Goal: Task Accomplishment & Management: Manage account settings

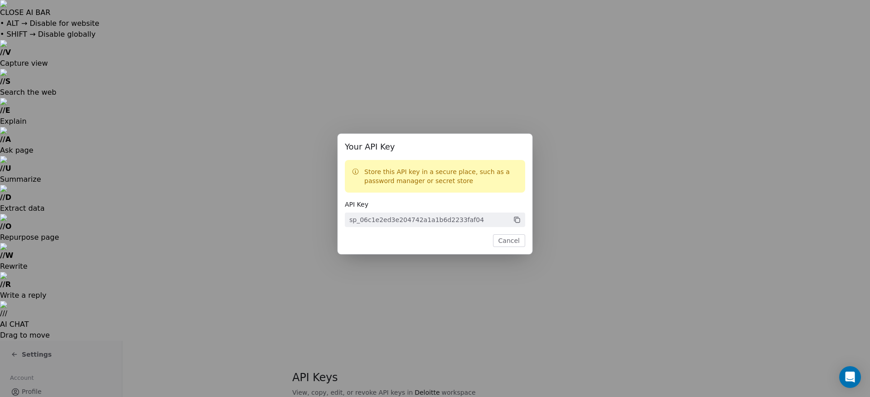
click at [511, 242] on button "Cancel" at bounding box center [509, 240] width 32 height 13
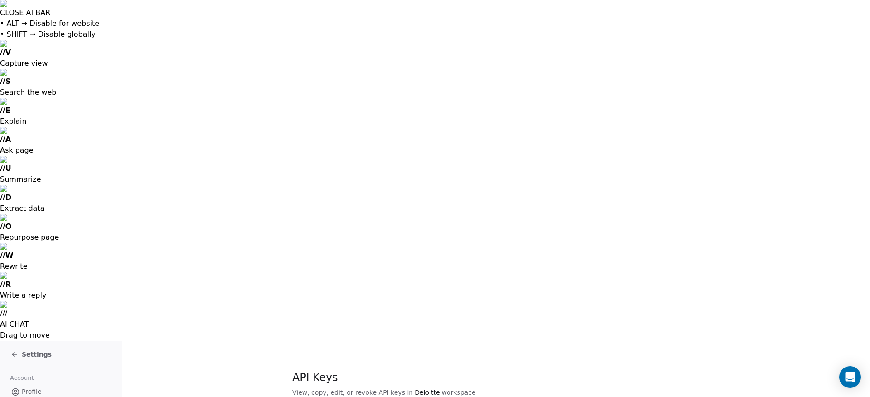
click at [17, 351] on icon at bounding box center [14, 354] width 7 height 7
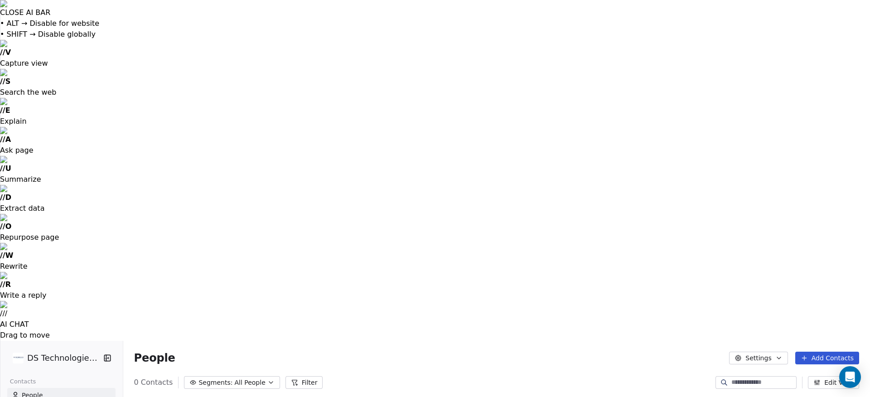
scroll to position [328, 726]
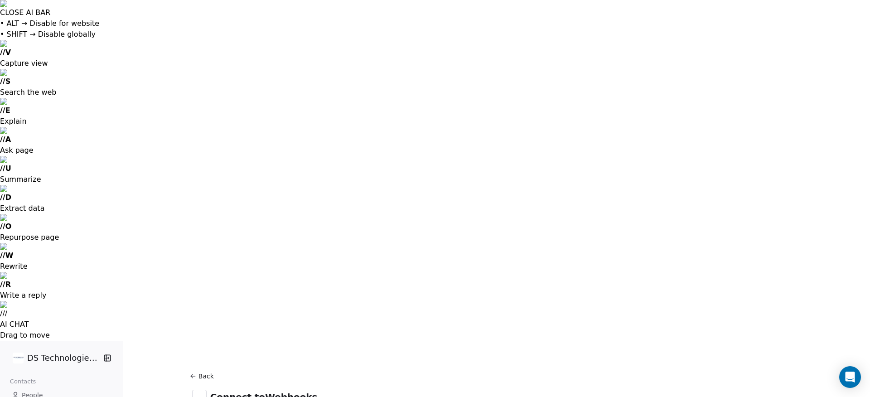
click at [202, 368] on button "Back" at bounding box center [203, 376] width 29 height 16
click at [197, 368] on button "Back" at bounding box center [203, 376] width 29 height 16
click at [195, 373] on icon at bounding box center [192, 376] width 7 height 7
click at [194, 373] on icon at bounding box center [192, 376] width 7 height 7
click at [189, 373] on icon at bounding box center [192, 376] width 7 height 7
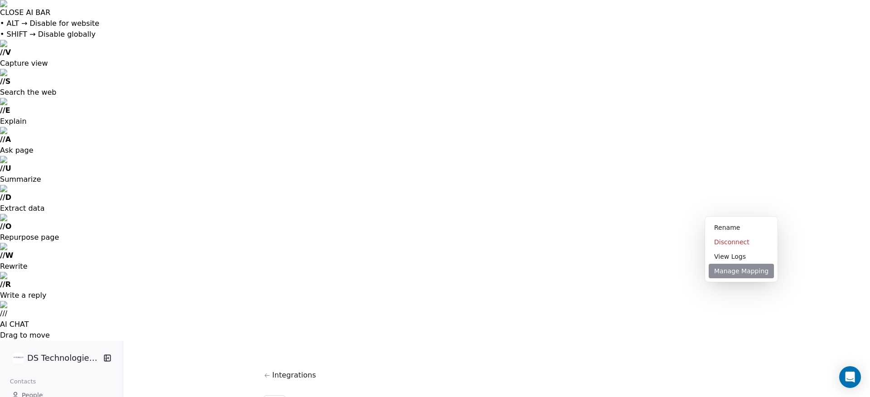
click at [725, 269] on div "Manage Mapping" at bounding box center [741, 271] width 65 height 15
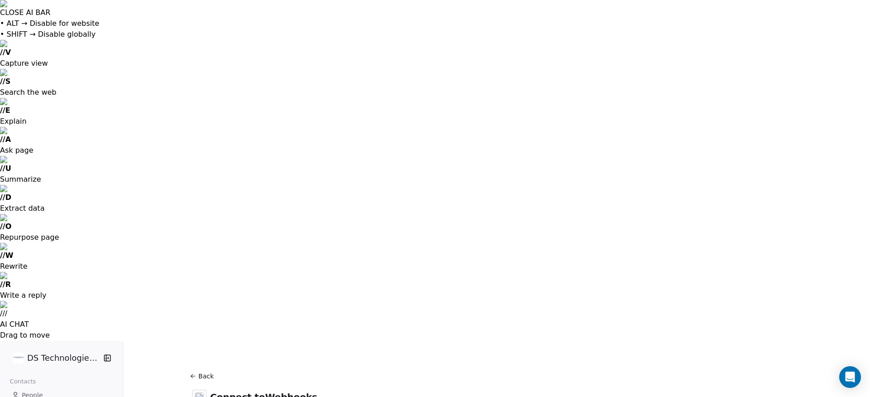
click at [637, 395] on button "Connect" at bounding box center [658, 402] width 48 height 15
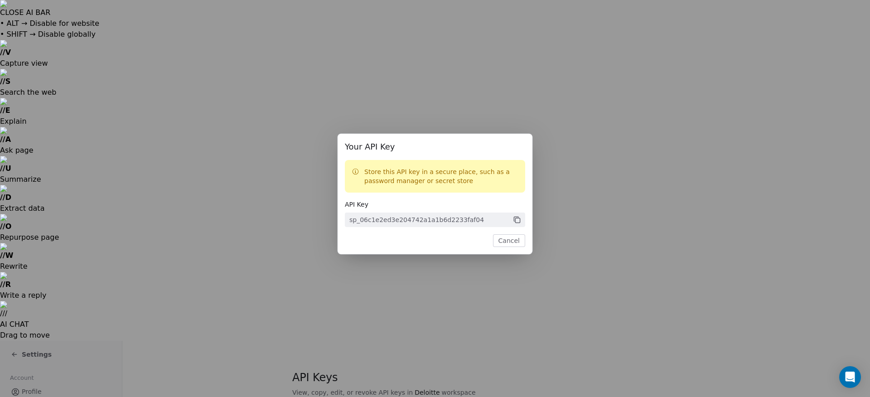
click at [516, 219] on icon at bounding box center [517, 220] width 8 height 8
click at [516, 219] on icon at bounding box center [516, 219] width 7 height 7
drag, startPoint x: 515, startPoint y: 220, endPoint x: 518, endPoint y: 224, distance: 5.1
click at [516, 221] on icon at bounding box center [516, 219] width 7 height 7
click at [510, 241] on button "Cancel" at bounding box center [509, 240] width 32 height 13
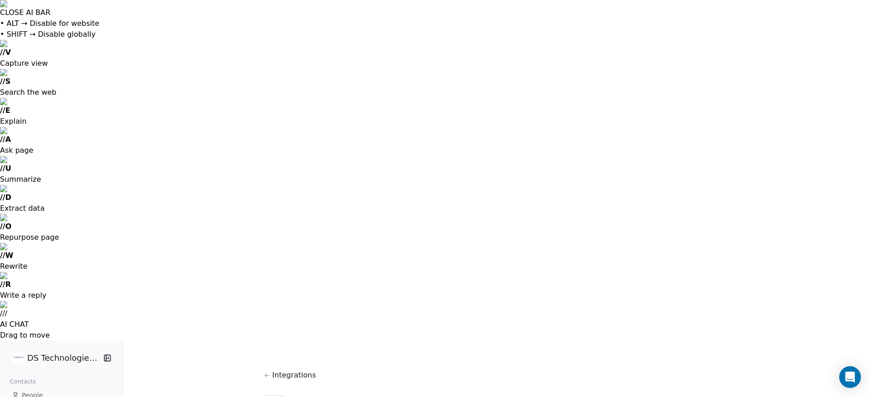
drag, startPoint x: 560, startPoint y: 260, endPoint x: 569, endPoint y: 260, distance: 9.5
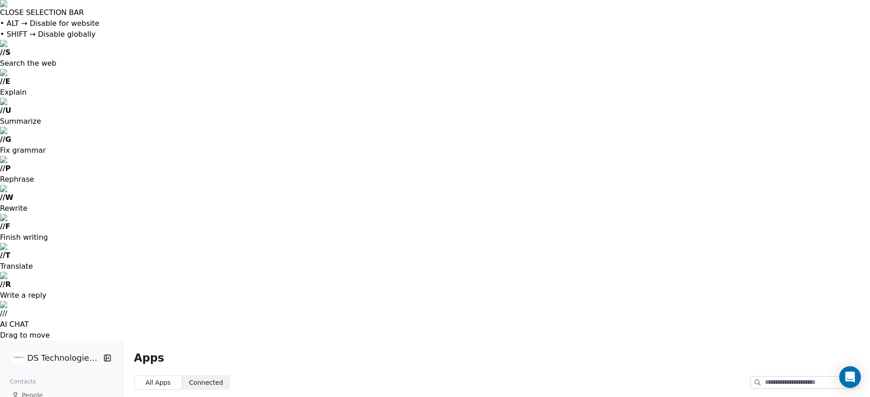
click at [349, 370] on span "Integrations" at bounding box center [342, 375] width 44 height 11
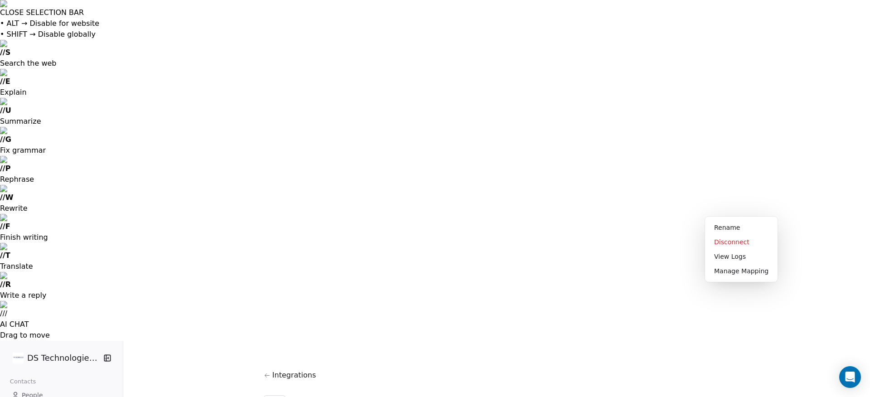
click at [735, 242] on div "Disconnect" at bounding box center [741, 242] width 65 height 15
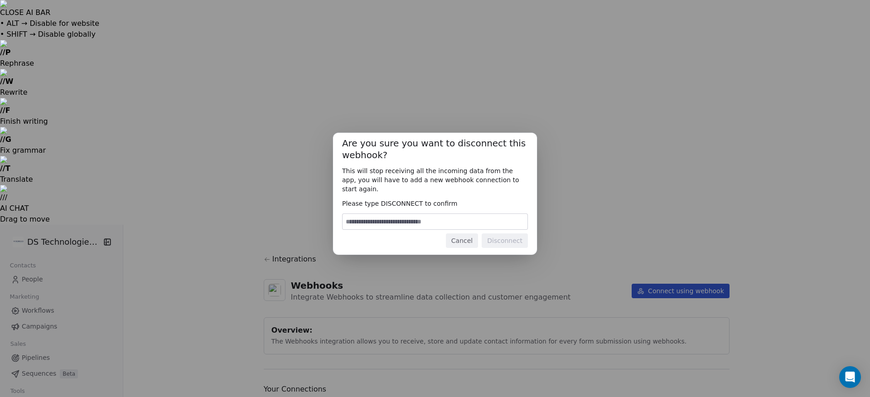
click at [403, 219] on input at bounding box center [435, 221] width 185 height 15
type input "**********"
click at [509, 238] on button "Disconnect" at bounding box center [505, 240] width 46 height 15
